Goal: Task Accomplishment & Management: Use online tool/utility

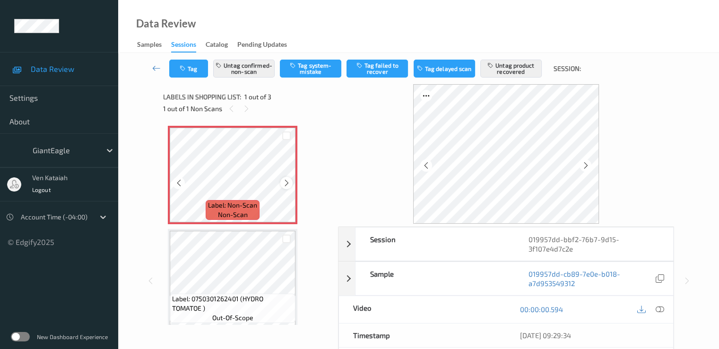
click at [290, 185] on icon at bounding box center [287, 183] width 8 height 9
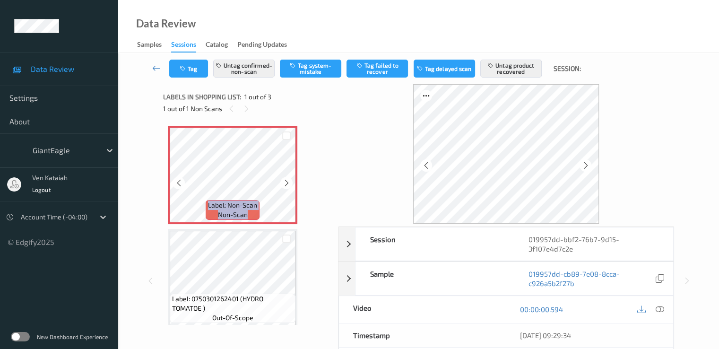
click at [290, 185] on icon at bounding box center [287, 183] width 8 height 9
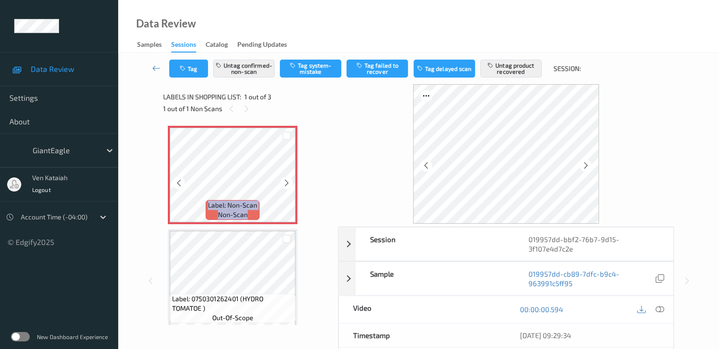
click at [290, 185] on icon at bounding box center [287, 183] width 8 height 9
click at [658, 306] on icon at bounding box center [659, 309] width 9 height 9
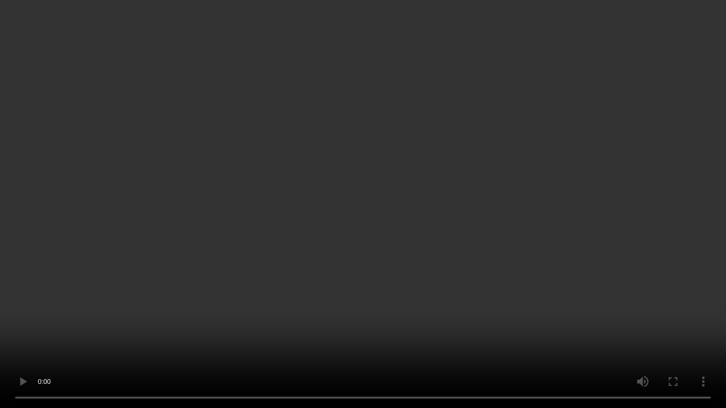
click at [319, 200] on video at bounding box center [363, 204] width 726 height 408
click at [444, 244] on video at bounding box center [363, 204] width 726 height 408
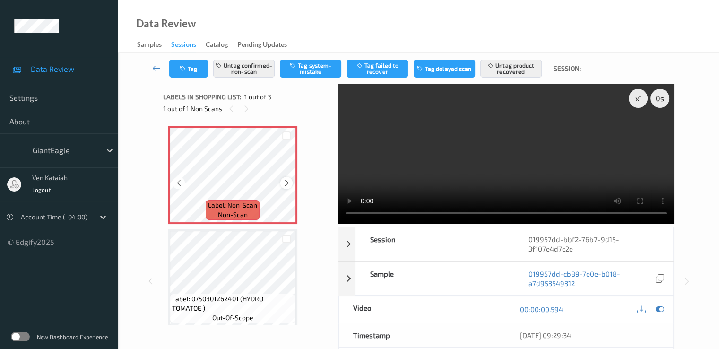
click at [285, 182] on icon at bounding box center [287, 183] width 8 height 9
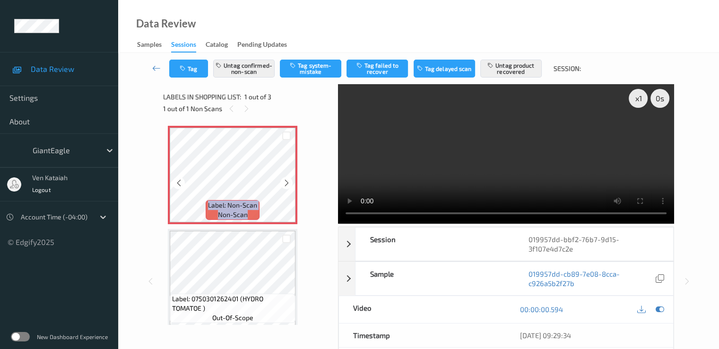
click at [285, 182] on icon at bounding box center [287, 183] width 8 height 9
click at [448, 178] on video at bounding box center [506, 153] width 336 height 139
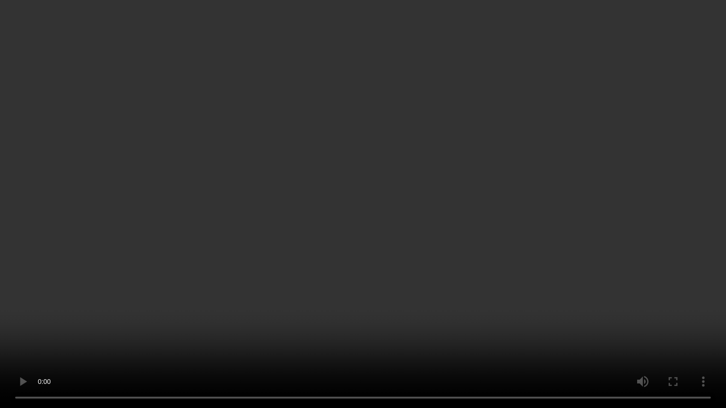
click at [510, 228] on video at bounding box center [363, 204] width 726 height 408
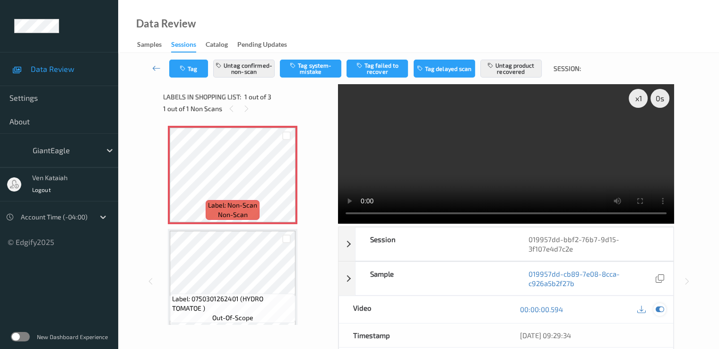
click at [661, 305] on icon at bounding box center [659, 309] width 9 height 9
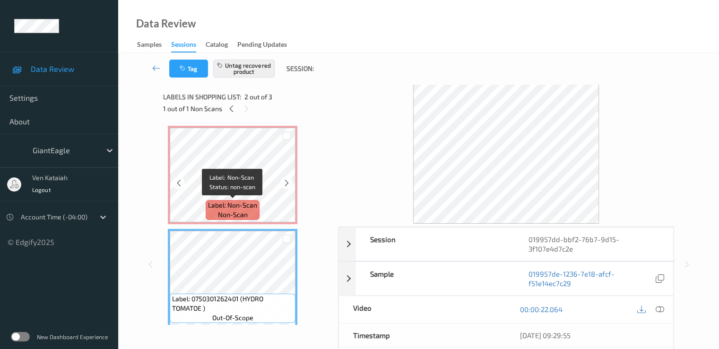
click at [251, 201] on span "Label: Non-Scan" at bounding box center [232, 204] width 49 height 9
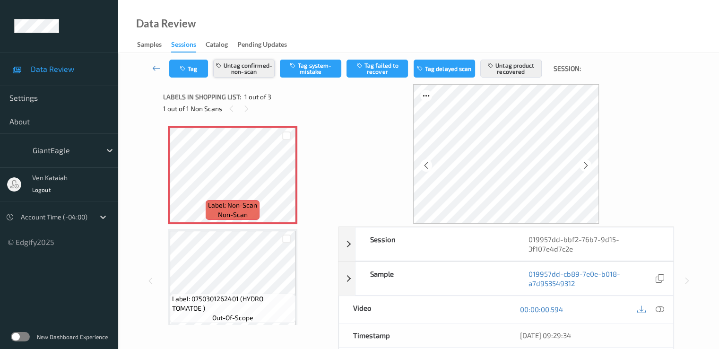
click at [246, 65] on button "Untag confirmed-non-scan" at bounding box center [243, 69] width 61 height 18
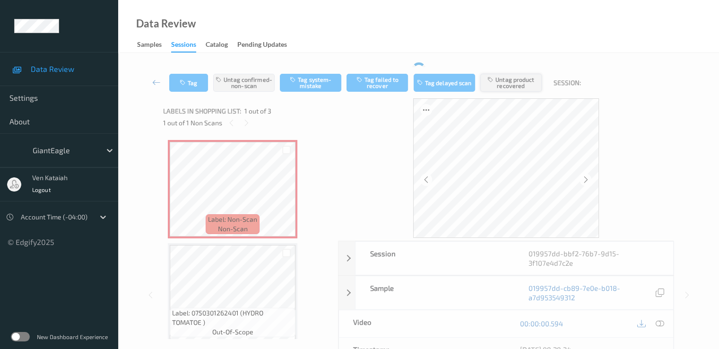
click at [520, 69] on div "Tag Untag confirmed-non-scan Tag system-mistake Tag failed to recover Tag delay…" at bounding box center [419, 82] width 562 height 31
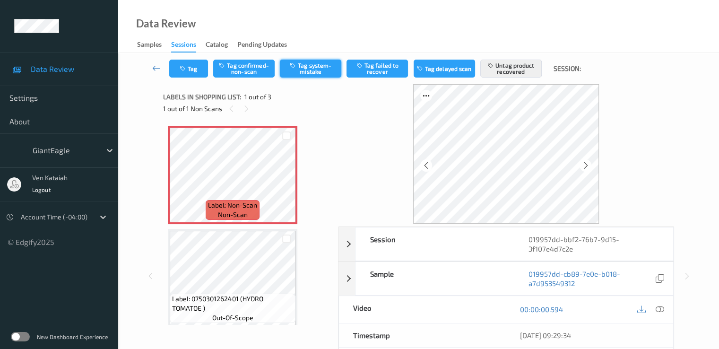
click at [291, 70] on button "Tag system-mistake" at bounding box center [310, 69] width 61 height 18
click at [517, 74] on button "Untag product recovered" at bounding box center [510, 69] width 61 height 18
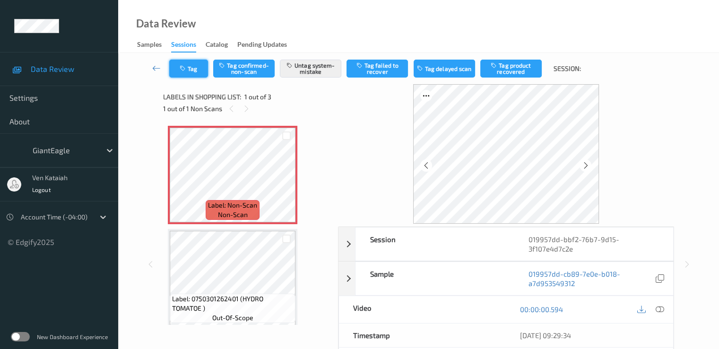
click at [190, 69] on button "Tag" at bounding box center [188, 69] width 39 height 18
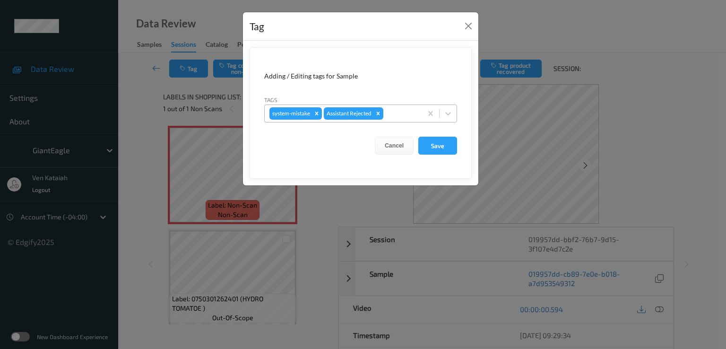
click at [389, 113] on div at bounding box center [401, 113] width 32 height 11
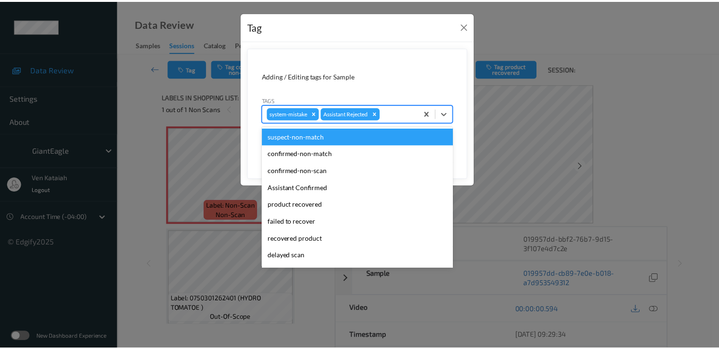
scroll to position [100, 0]
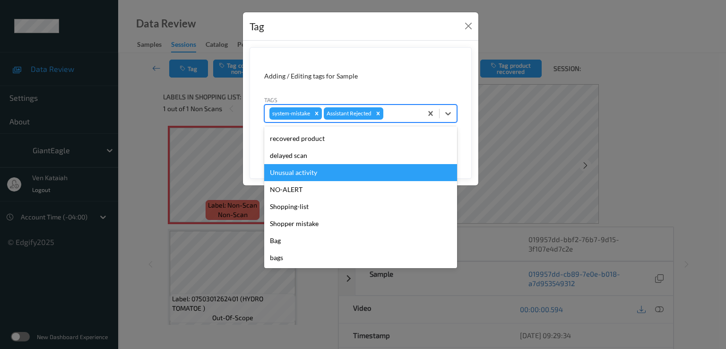
click at [317, 178] on div "Unusual activity" at bounding box center [360, 172] width 193 height 17
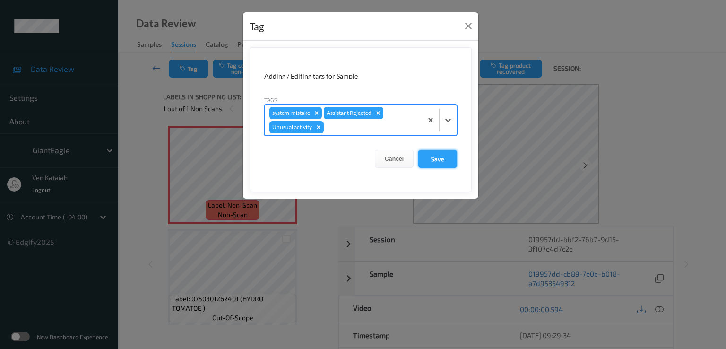
click at [435, 163] on button "Save" at bounding box center [437, 159] width 39 height 18
